Goal: Information Seeking & Learning: Learn about a topic

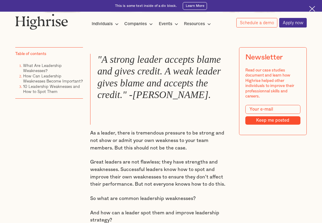
scroll to position [299, 0]
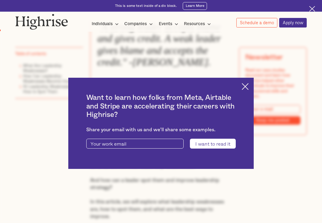
click at [248, 87] on img at bounding box center [245, 86] width 7 height 7
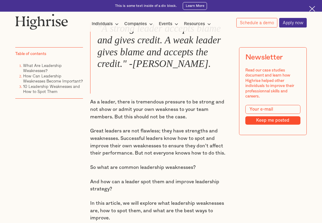
scroll to position [329, 0]
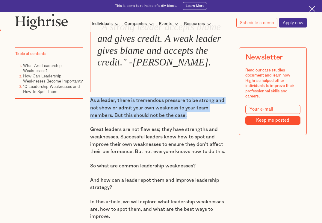
drag, startPoint x: 89, startPoint y: 105, endPoint x: 179, endPoint y: 121, distance: 91.2
click at [179, 119] on p "As a leader, there is tremendous pressure to be strong and not show or admit yo…" at bounding box center [161, 108] width 142 height 22
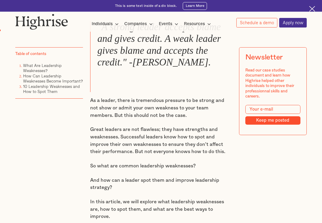
drag, startPoint x: 179, startPoint y: 121, endPoint x: 174, endPoint y: 130, distance: 11.0
click at [174, 130] on div ""A strong leader accepts blame and gives credit. A weak leader gives blame and …" at bounding box center [161, 185] width 142 height 329
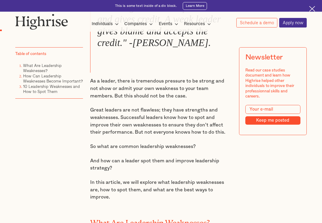
scroll to position [359, 0]
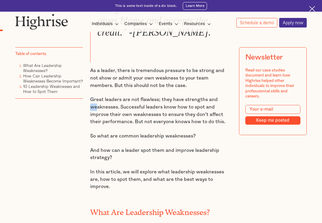
drag, startPoint x: 89, startPoint y: 115, endPoint x: 97, endPoint y: 115, distance: 7.5
click at [97, 115] on p "Great leaders are not flawless; they have strengths and weaknesses. Successful …" at bounding box center [161, 111] width 142 height 30
drag, startPoint x: 97, startPoint y: 115, endPoint x: 92, endPoint y: 126, distance: 12.2
click at [92, 126] on p "Great leaders are not flawless; they have strengths and weaknesses. Successful …" at bounding box center [161, 111] width 142 height 30
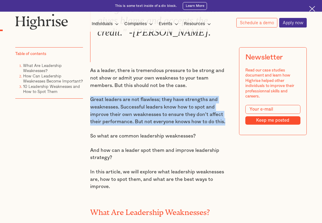
drag, startPoint x: 89, startPoint y: 104, endPoint x: 229, endPoint y: 129, distance: 142.7
click at [229, 126] on p "Great leaders are not flawless; they have strengths and weaknesses. Successful …" at bounding box center [161, 111] width 142 height 30
copy p "Great leaders are not flawless; they have strengths and weaknesses. Successful …"
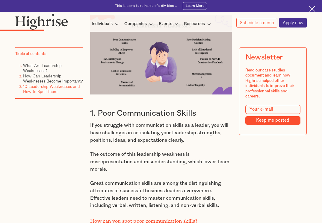
scroll to position [988, 0]
